Goal: Navigation & Orientation: Find specific page/section

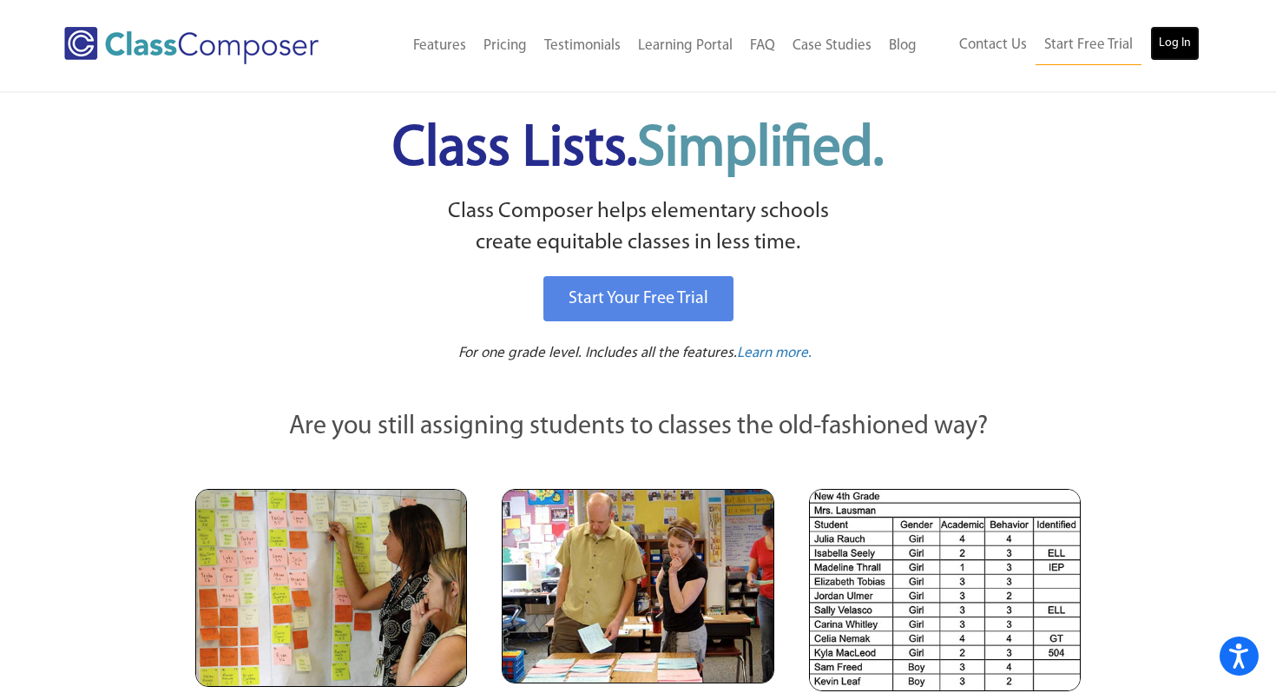
click at [1160, 48] on link "Log In" at bounding box center [1174, 43] width 49 height 35
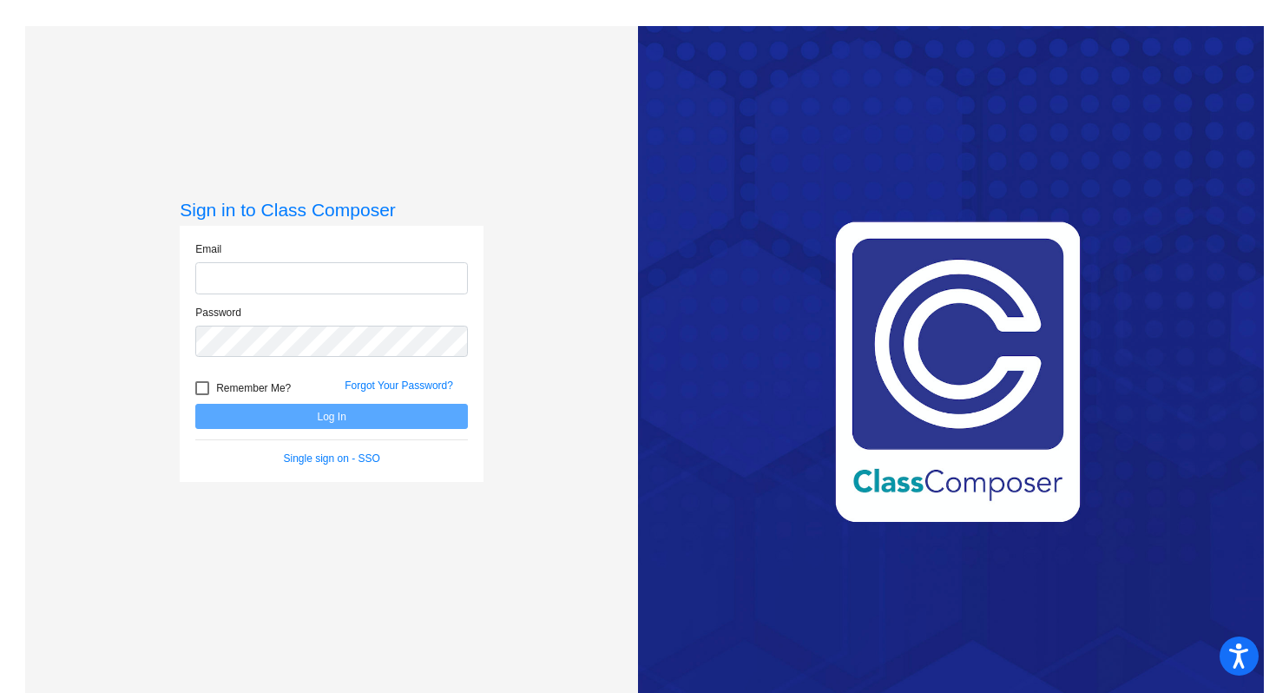
type input "ehanks@blainesd.org"
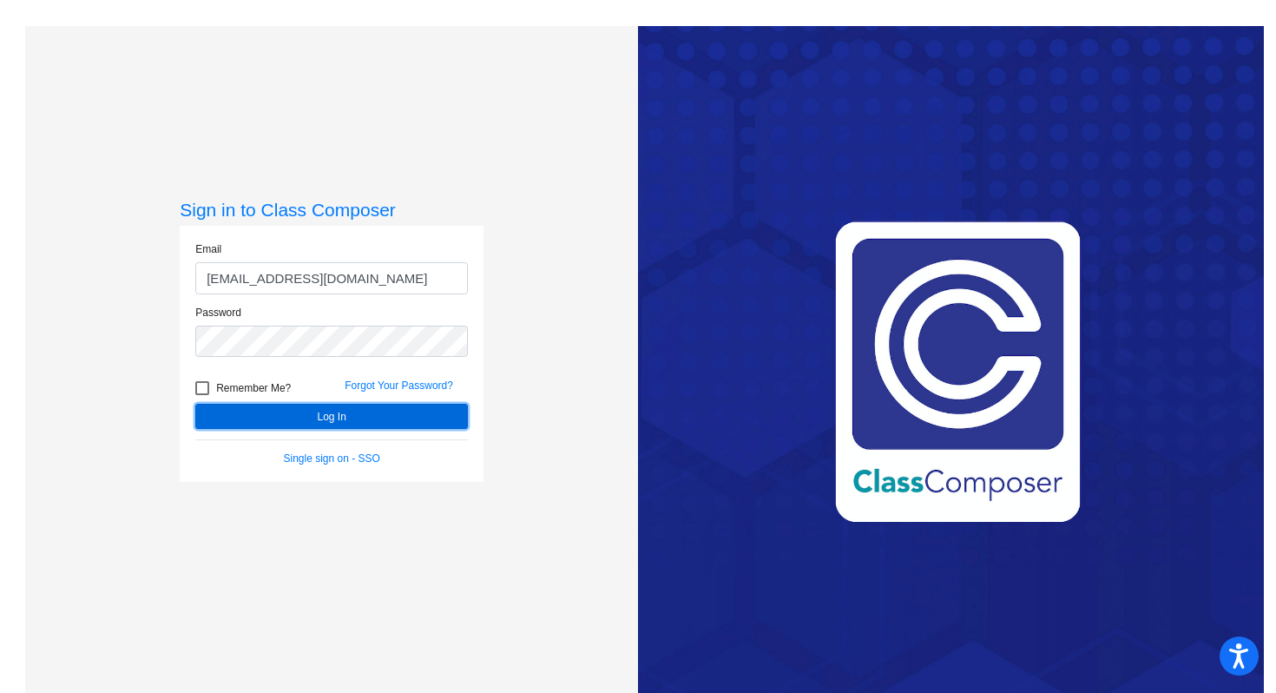
click at [368, 404] on button "Log In" at bounding box center [331, 416] width 273 height 25
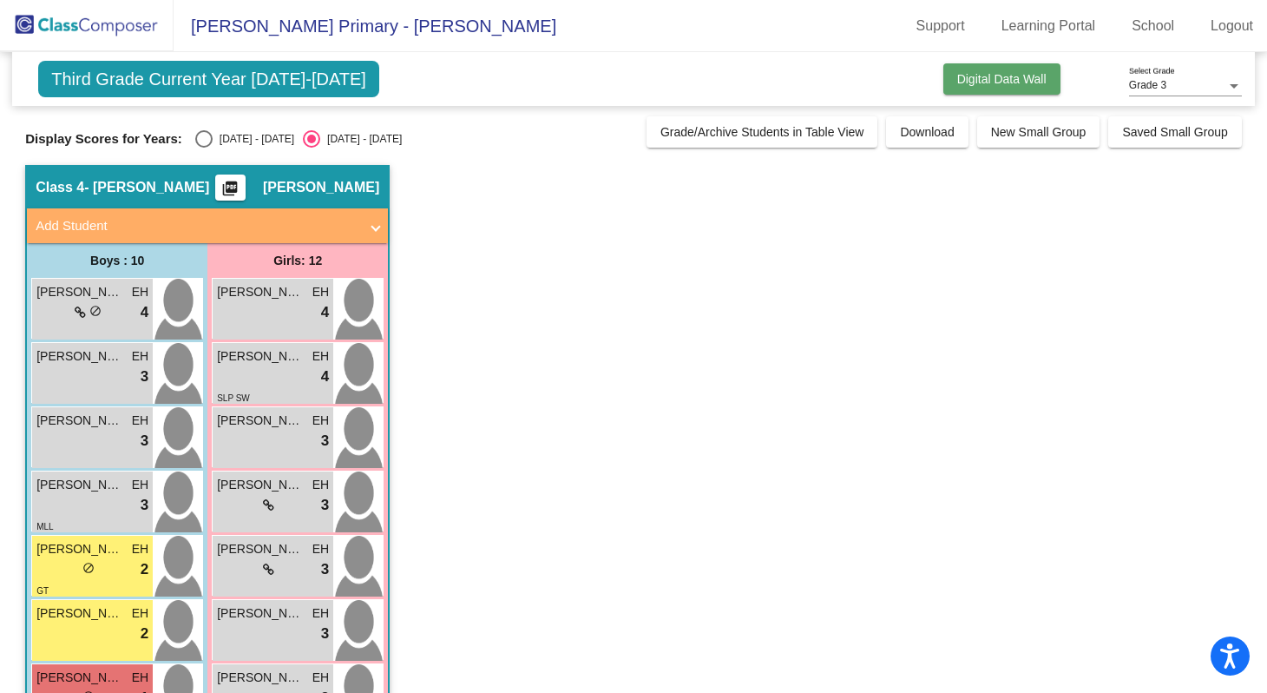
click at [1034, 72] on span "Digital Data Wall" at bounding box center [1002, 79] width 89 height 14
